Goal: Task Accomplishment & Management: Complete application form

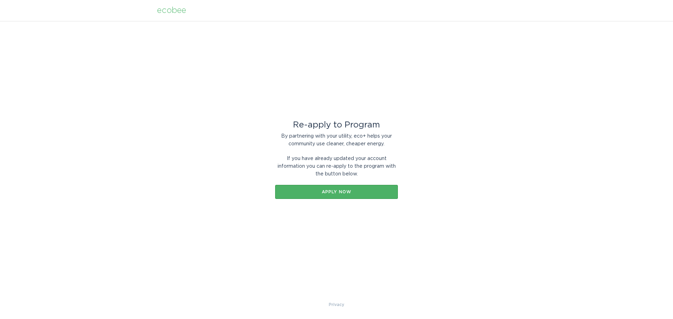
click at [342, 192] on div "Apply now" at bounding box center [337, 192] width 116 height 4
